Goal: Information Seeking & Learning: Learn about a topic

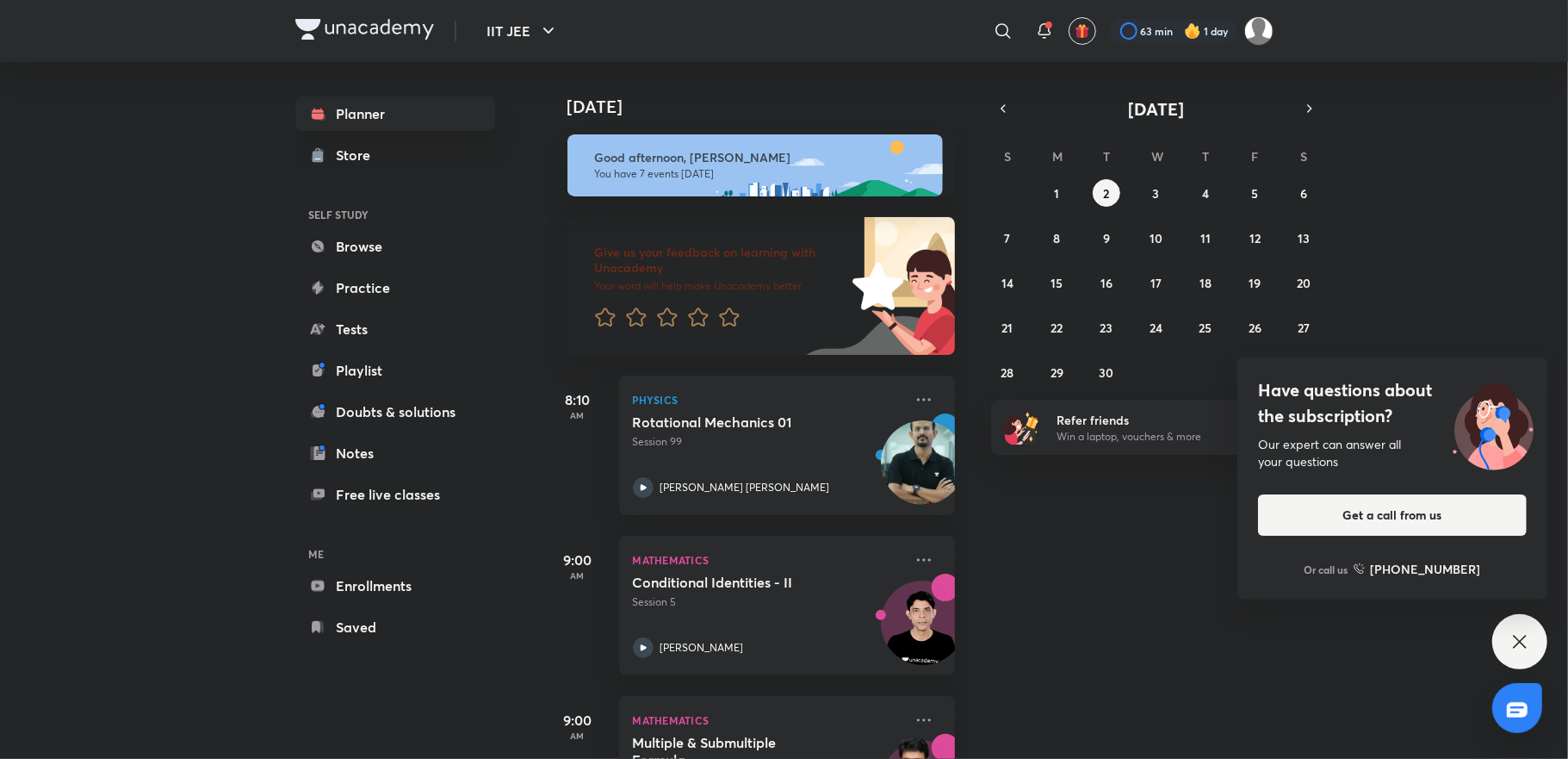
click at [1520, 646] on icon at bounding box center [1520, 641] width 20 height 20
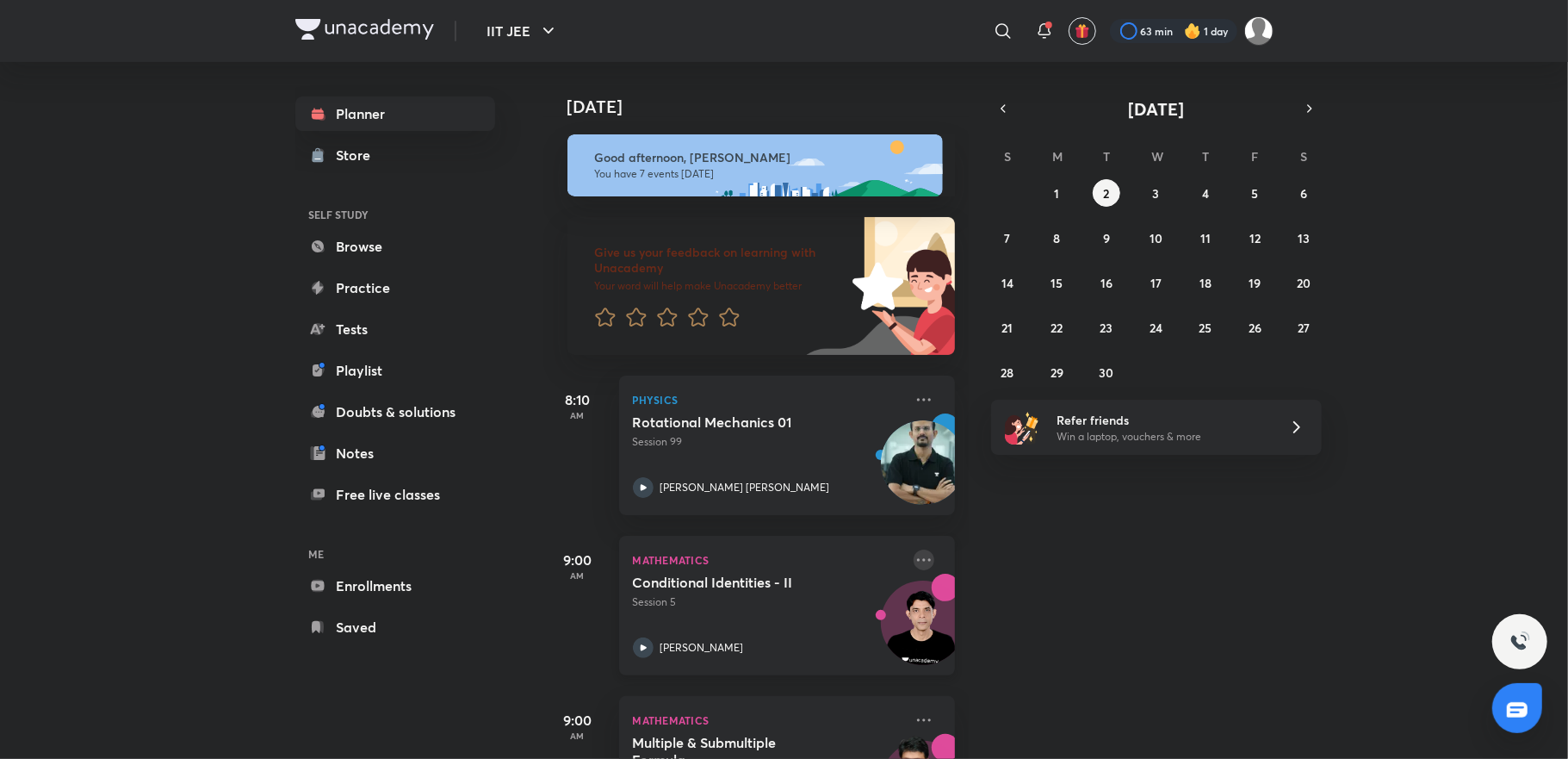
click at [914, 563] on icon at bounding box center [924, 560] width 20 height 20
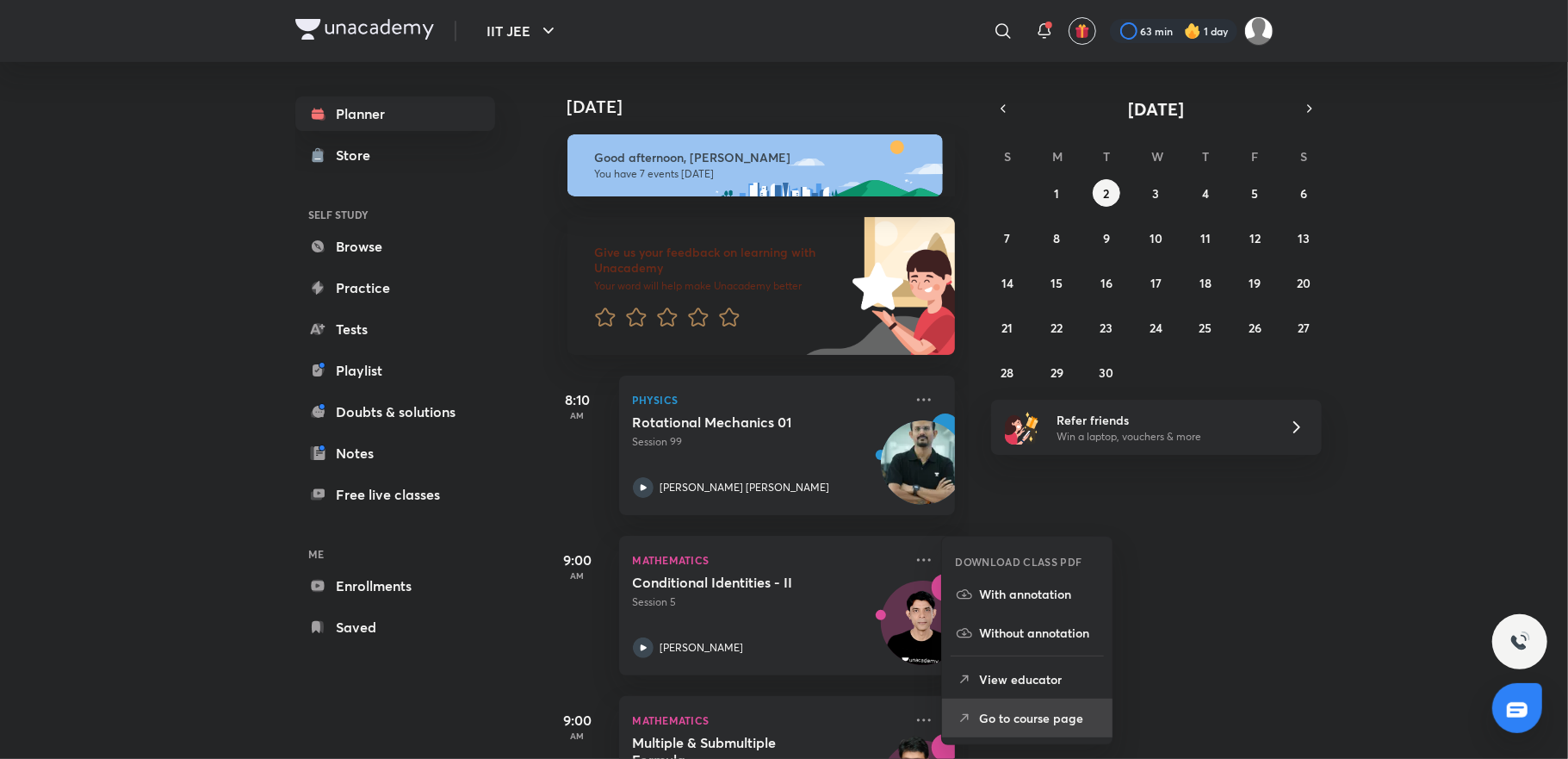
click at [1034, 725] on p "Go to course page" at bounding box center [1039, 717] width 119 height 18
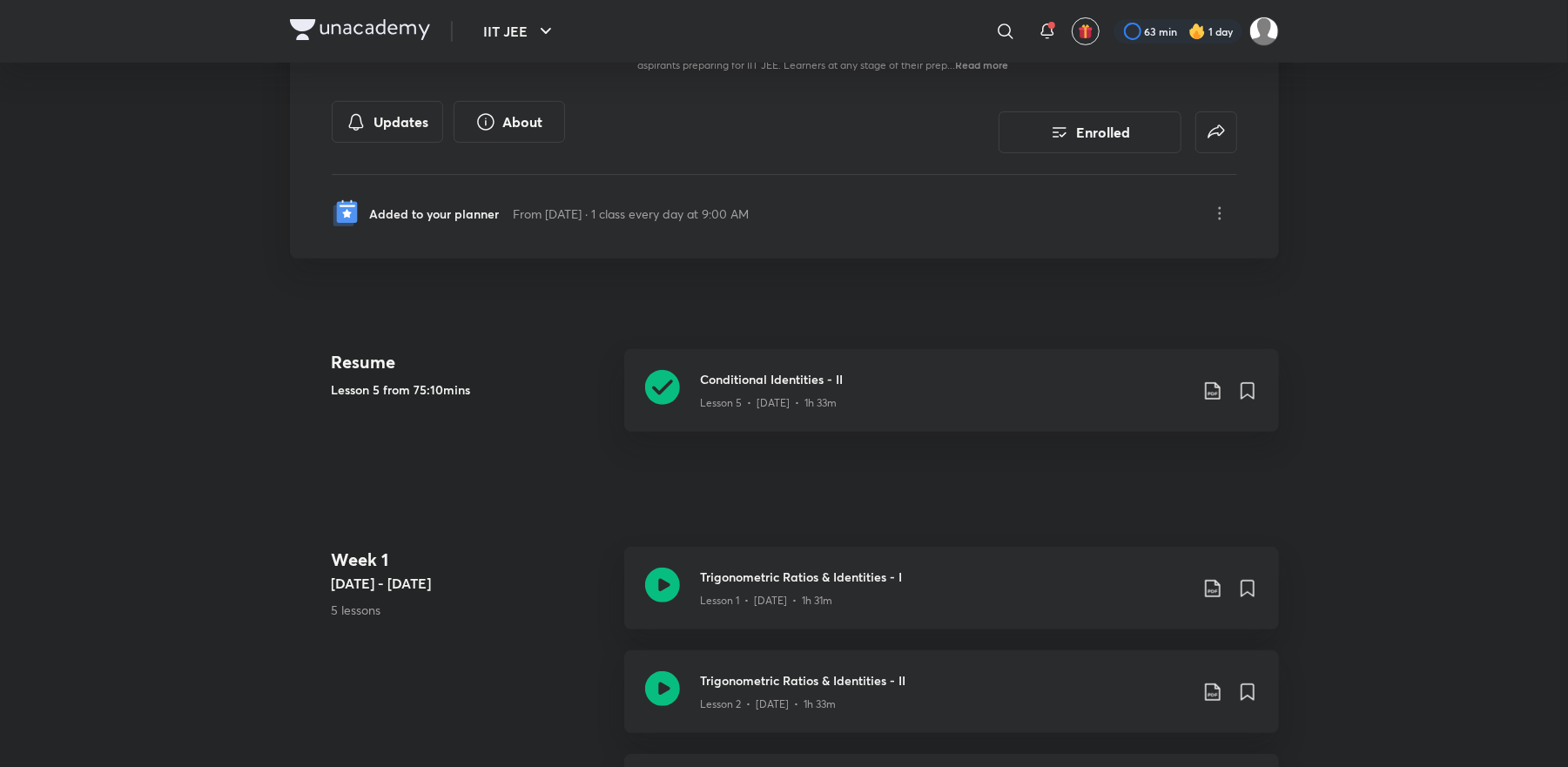
scroll to position [279, 0]
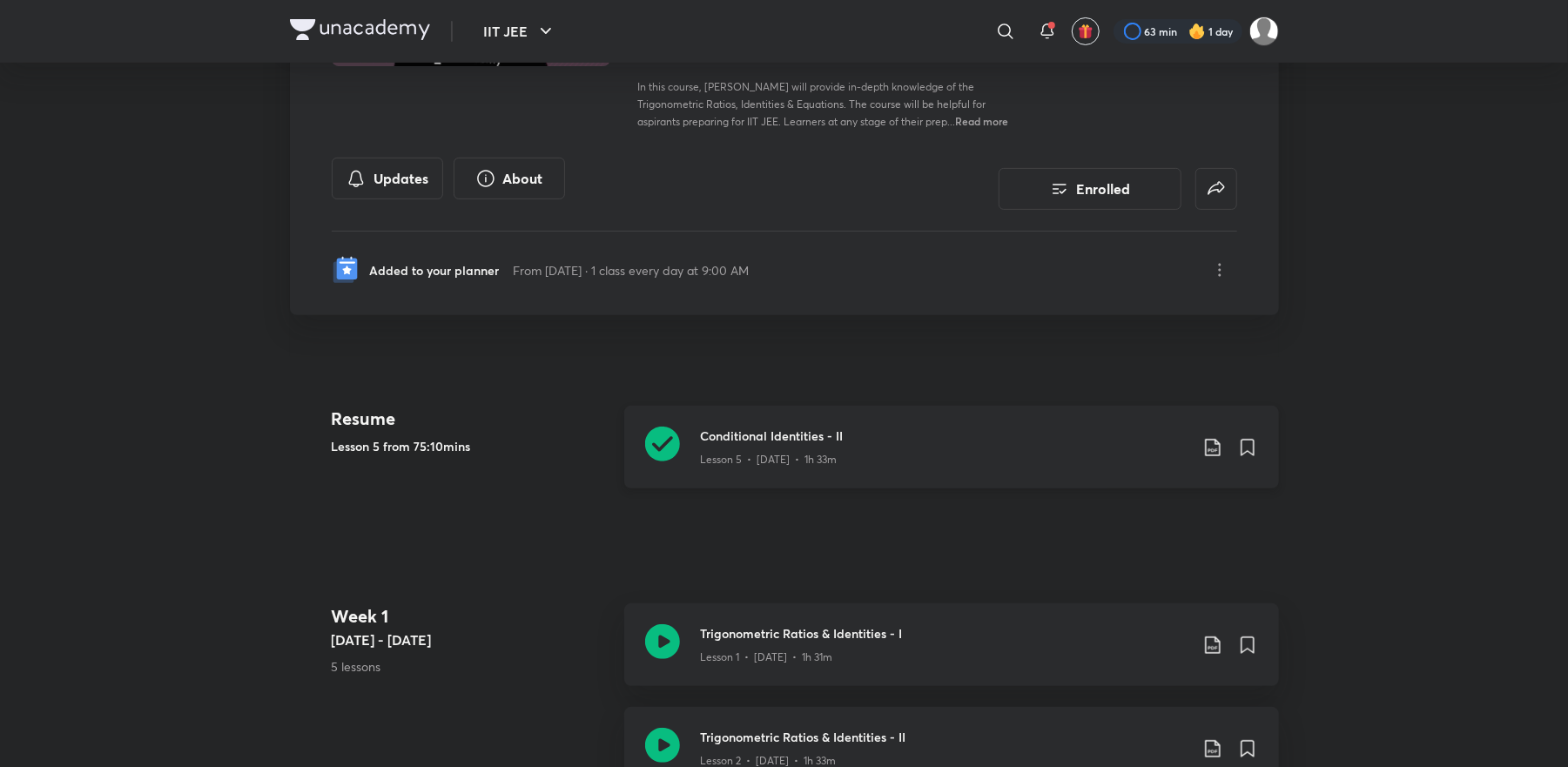
click at [795, 428] on h3 "Conditional Identities - II" at bounding box center [944, 436] width 488 height 19
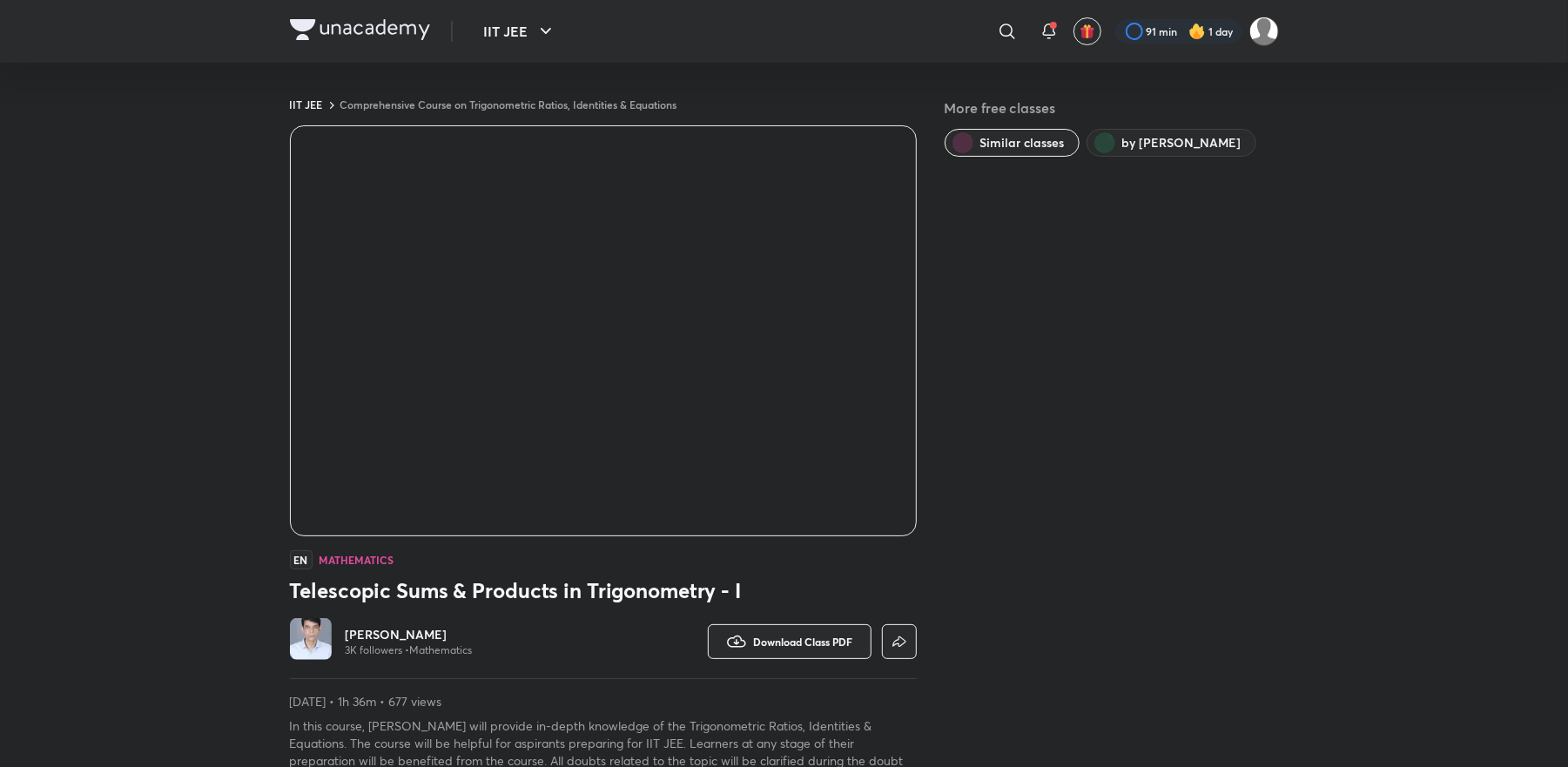
scroll to position [670, 0]
